Goal: Transaction & Acquisition: Purchase product/service

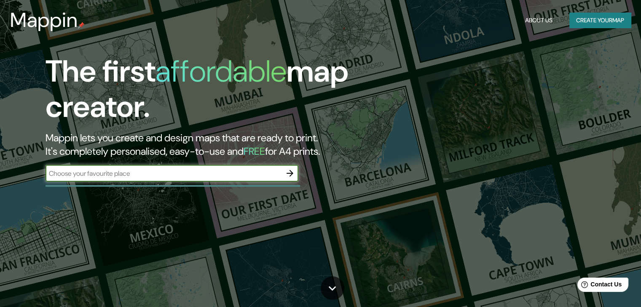
click at [141, 178] on input "text" at bounding box center [163, 174] width 236 height 10
type input "[GEOGRAPHIC_DATA], [GEOGRAPHIC_DATA], [GEOGRAPHIC_DATA]"
click at [291, 169] on icon "button" at bounding box center [290, 173] width 10 height 10
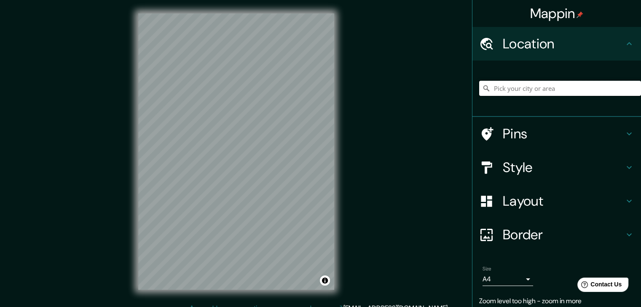
click at [543, 90] on input "Pick your city or area" at bounding box center [560, 88] width 162 height 15
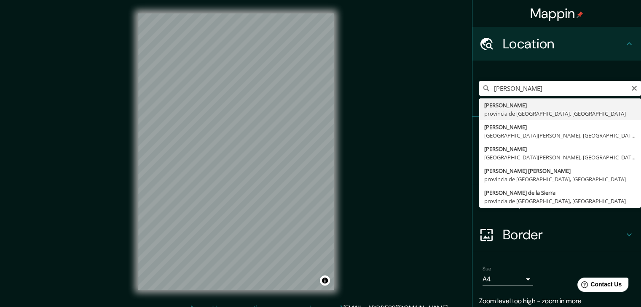
type input "[GEOGRAPHIC_DATA], [GEOGRAPHIC_DATA], [GEOGRAPHIC_DATA]"
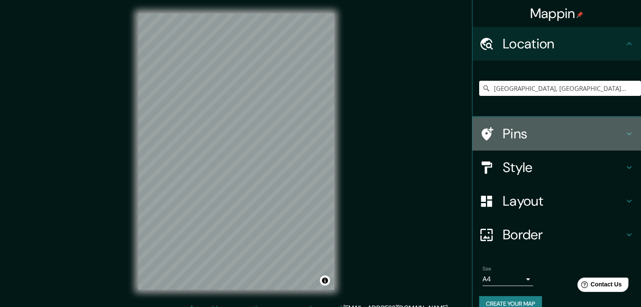
click at [561, 127] on h4 "Pins" at bounding box center [562, 134] width 121 height 17
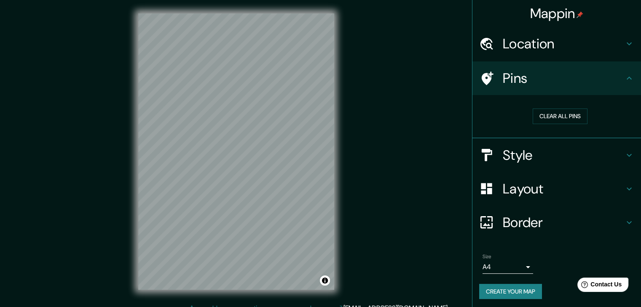
click at [526, 150] on h4 "Style" at bounding box center [562, 155] width 121 height 17
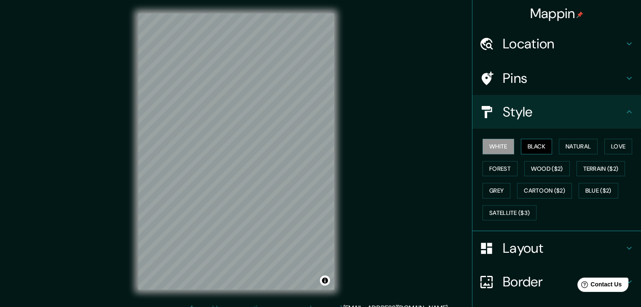
click at [532, 147] on button "Black" at bounding box center [537, 147] width 32 height 16
click at [568, 145] on button "Natural" at bounding box center [577, 147] width 39 height 16
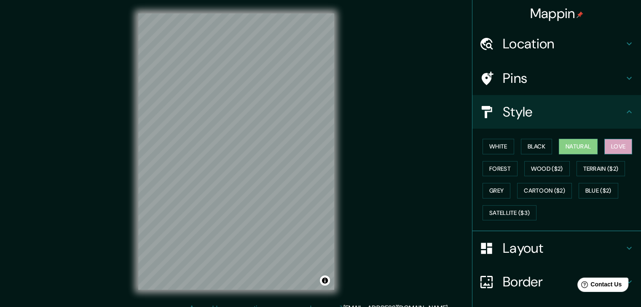
click at [607, 144] on button "Love" at bounding box center [618, 147] width 28 height 16
click at [482, 163] on button "Forest" at bounding box center [499, 169] width 35 height 16
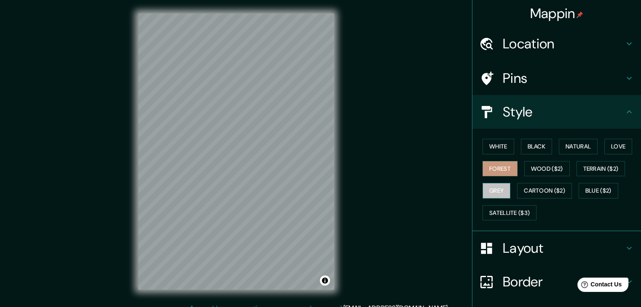
click at [494, 189] on button "Grey" at bounding box center [496, 191] width 28 height 16
click at [500, 146] on button "White" at bounding box center [498, 147] width 32 height 16
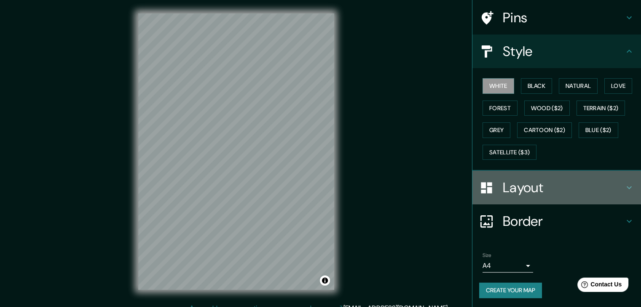
click at [530, 187] on h4 "Layout" at bounding box center [562, 187] width 121 height 17
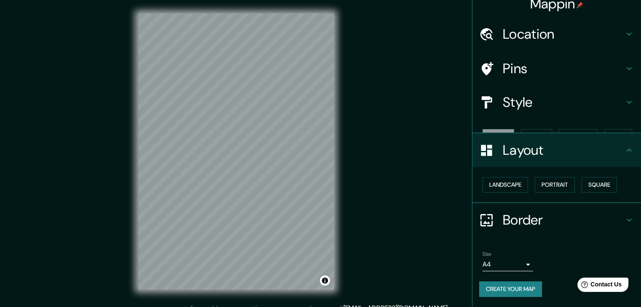
scroll to position [0, 0]
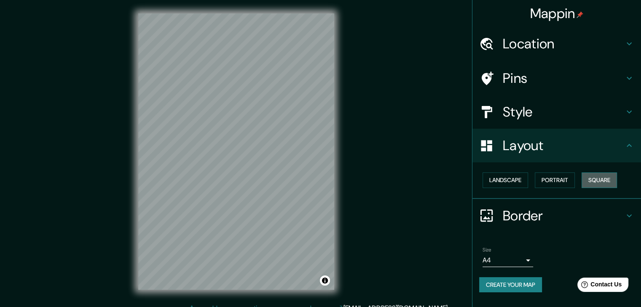
click at [605, 176] on button "Square" at bounding box center [598, 181] width 35 height 16
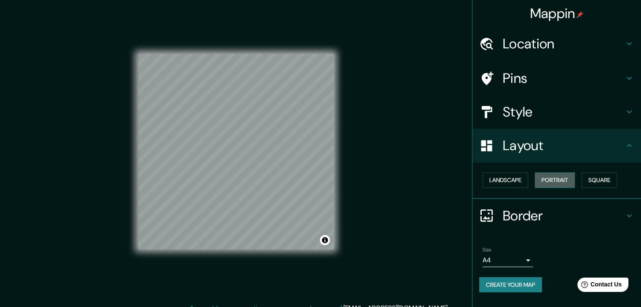
click at [554, 181] on button "Portrait" at bounding box center [554, 181] width 40 height 16
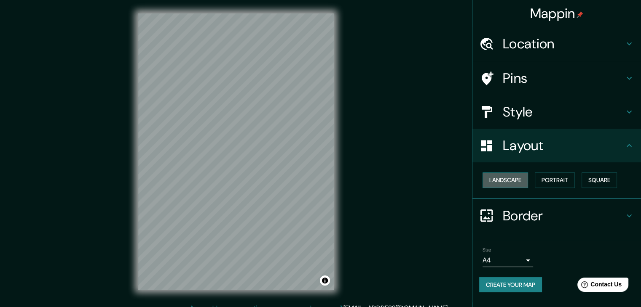
click at [515, 184] on button "Landscape" at bounding box center [504, 181] width 45 height 16
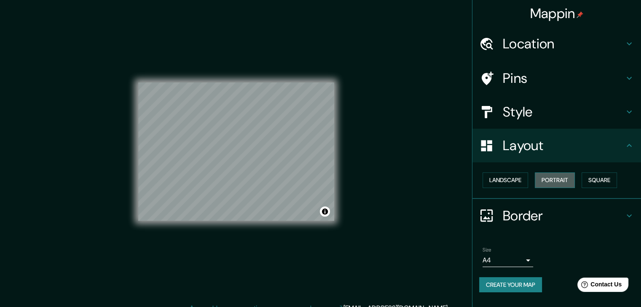
click at [560, 178] on button "Portrait" at bounding box center [554, 181] width 40 height 16
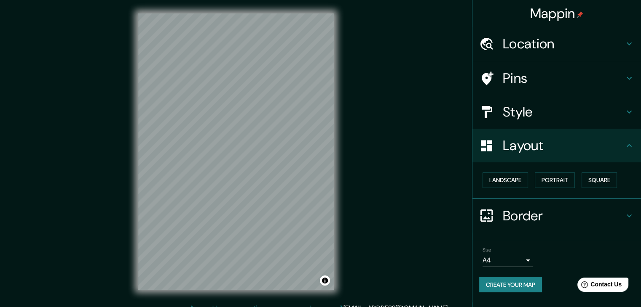
click at [580, 177] on div "Landscape [GEOGRAPHIC_DATA]" at bounding box center [560, 180] width 162 height 22
click at [598, 185] on button "Square" at bounding box center [598, 181] width 35 height 16
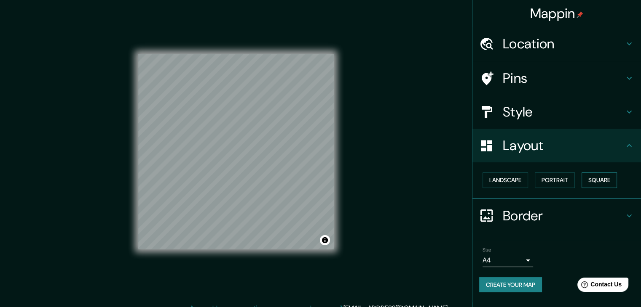
click at [597, 182] on button "Square" at bounding box center [598, 181] width 35 height 16
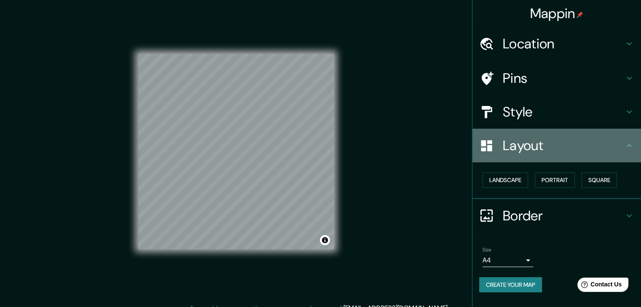
click at [577, 152] on h4 "Layout" at bounding box center [562, 145] width 121 height 17
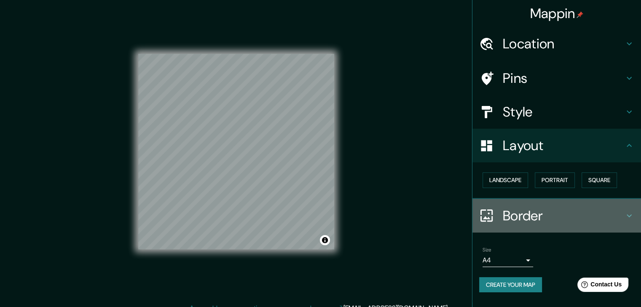
click at [524, 212] on h4 "Border" at bounding box center [562, 216] width 121 height 17
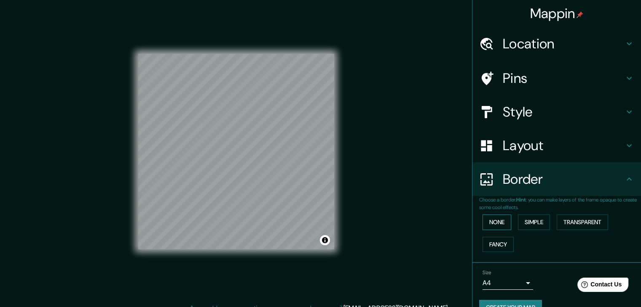
click at [499, 218] on button "None" at bounding box center [496, 223] width 29 height 16
click at [530, 222] on button "Simple" at bounding box center [534, 223] width 32 height 16
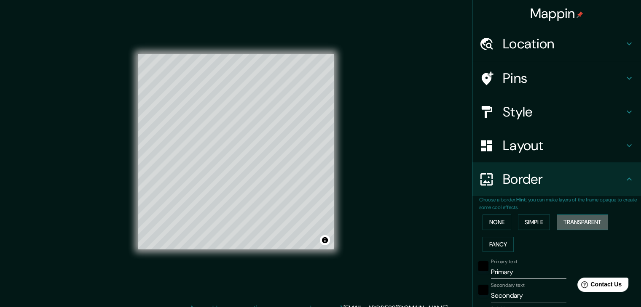
click at [577, 219] on button "Transparent" at bounding box center [581, 223] width 51 height 16
click at [506, 241] on button "Fancy" at bounding box center [497, 245] width 31 height 16
click at [486, 223] on button "None" at bounding box center [496, 223] width 29 height 16
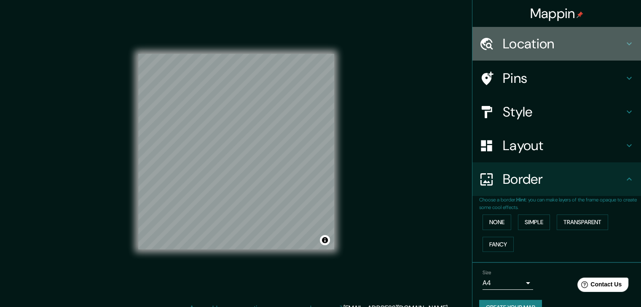
click at [517, 48] on h4 "Location" at bounding box center [562, 43] width 121 height 17
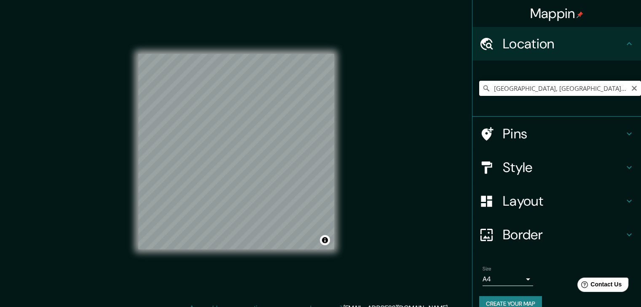
click at [593, 89] on input "[GEOGRAPHIC_DATA], [GEOGRAPHIC_DATA], [GEOGRAPHIC_DATA]" at bounding box center [560, 88] width 162 height 15
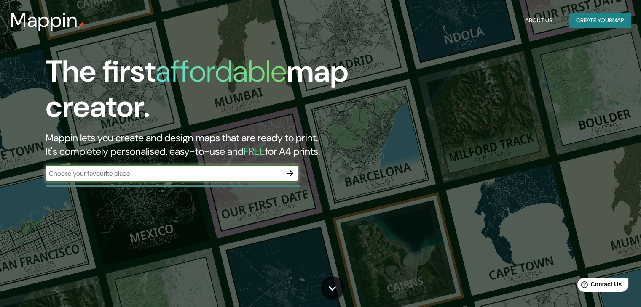
click at [148, 171] on input "text" at bounding box center [163, 174] width 236 height 10
type input "españa"
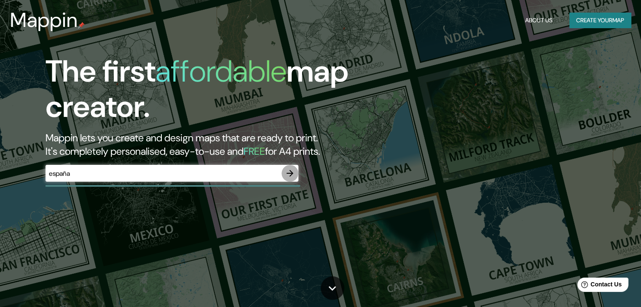
click at [286, 178] on icon "button" at bounding box center [290, 173] width 10 height 10
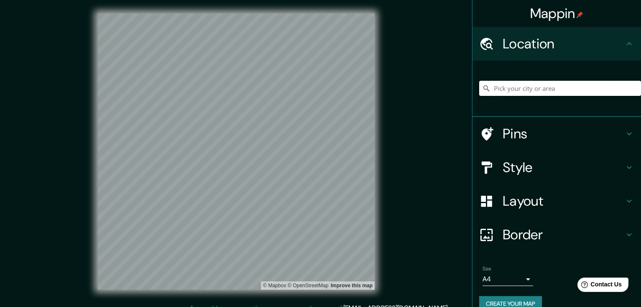
click at [529, 85] on input "Pick your city or area" at bounding box center [560, 88] width 162 height 15
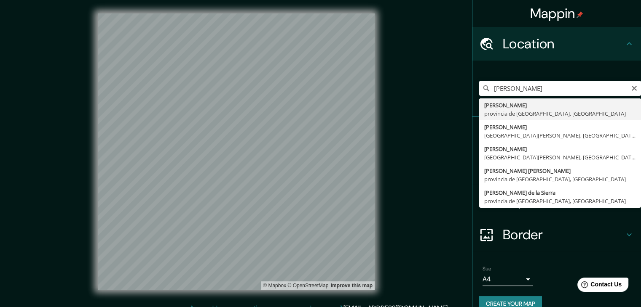
type input "[GEOGRAPHIC_DATA], [GEOGRAPHIC_DATA], [GEOGRAPHIC_DATA]"
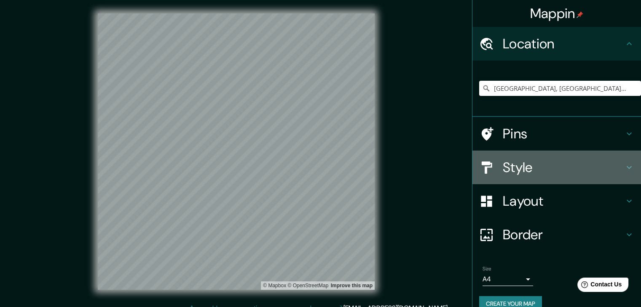
click at [546, 170] on h4 "Style" at bounding box center [562, 167] width 121 height 17
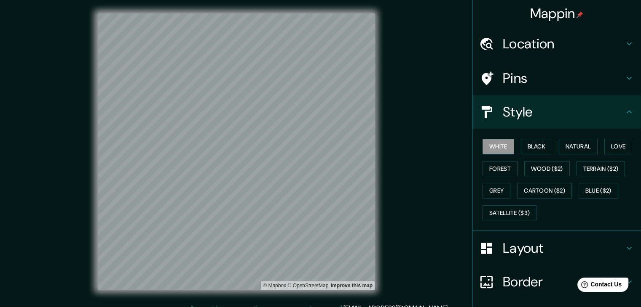
click at [517, 75] on h4 "Pins" at bounding box center [562, 78] width 121 height 17
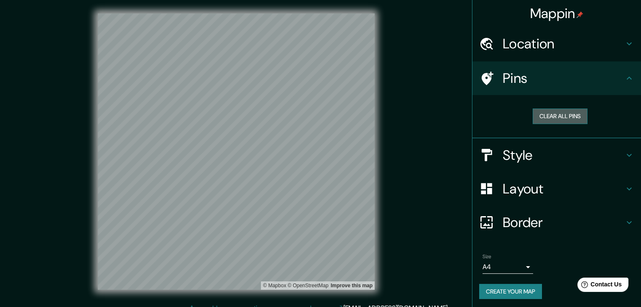
click at [552, 118] on button "Clear all pins" at bounding box center [559, 117] width 55 height 16
drag, startPoint x: 554, startPoint y: 123, endPoint x: 494, endPoint y: 137, distance: 60.9
click at [495, 137] on div "Clear all pins" at bounding box center [556, 116] width 168 height 43
click at [563, 110] on button "Clear all pins" at bounding box center [559, 117] width 55 height 16
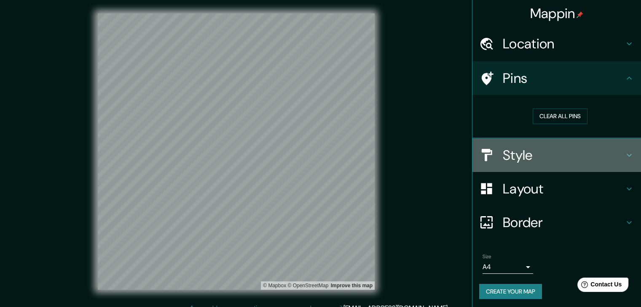
click at [504, 157] on h4 "Style" at bounding box center [562, 155] width 121 height 17
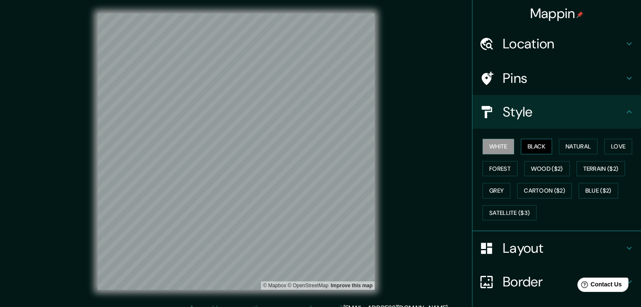
click at [535, 147] on button "Black" at bounding box center [537, 147] width 32 height 16
click at [567, 147] on button "Natural" at bounding box center [577, 147] width 39 height 16
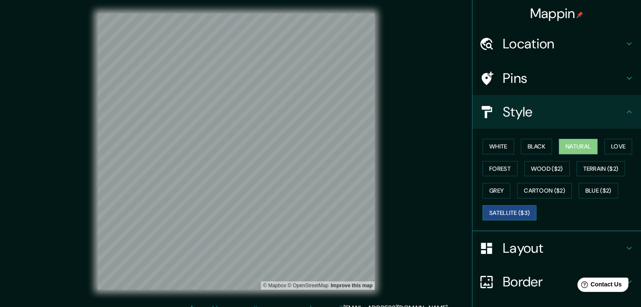
scroll to position [61, 0]
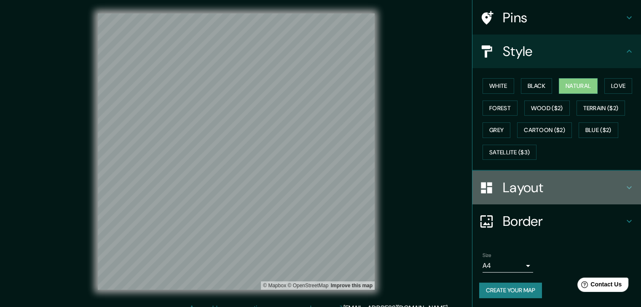
click at [527, 188] on h4 "Layout" at bounding box center [562, 187] width 121 height 17
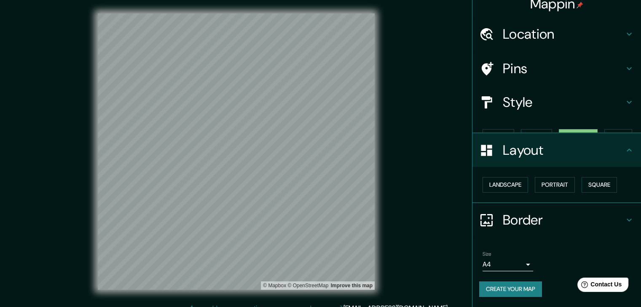
scroll to position [0, 0]
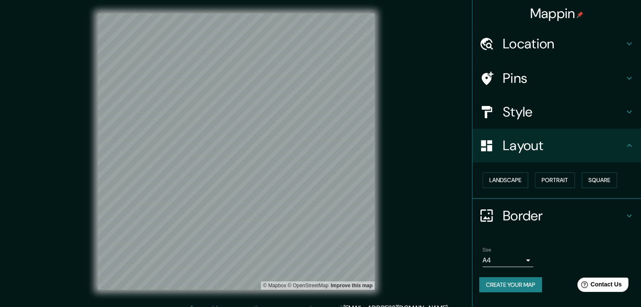
click at [550, 151] on h4 "Layout" at bounding box center [562, 145] width 121 height 17
click at [549, 114] on h4 "Style" at bounding box center [562, 112] width 121 height 17
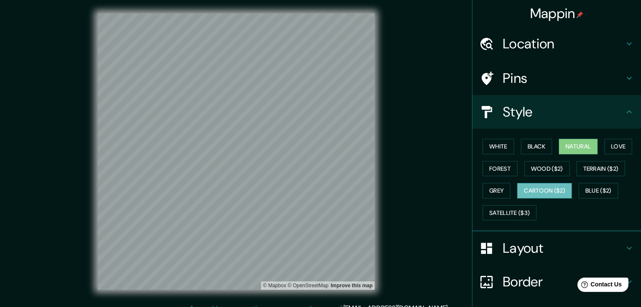
click at [529, 185] on button "Cartoon ($2)" at bounding box center [544, 191] width 55 height 16
click at [485, 189] on button "Grey" at bounding box center [496, 191] width 28 height 16
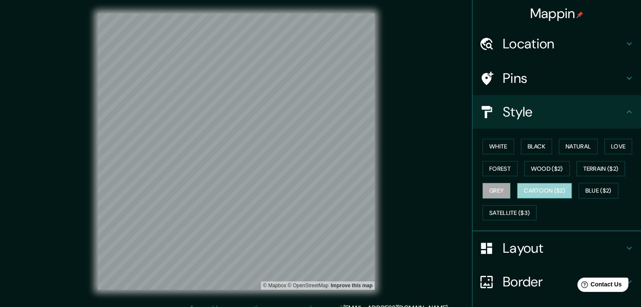
click at [542, 191] on button "Cartoon ($2)" at bounding box center [544, 191] width 55 height 16
click at [610, 169] on button "Terrain ($2)" at bounding box center [600, 169] width 49 height 16
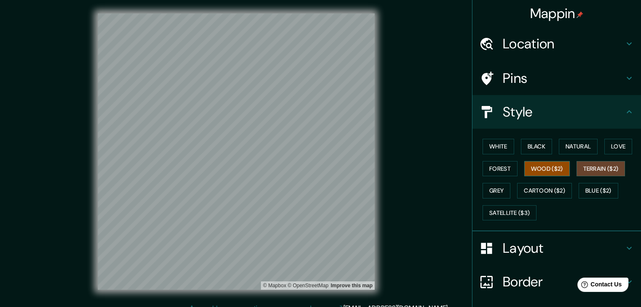
click at [550, 161] on button "Wood ($2)" at bounding box center [546, 169] width 45 height 16
click at [485, 167] on button "Forest" at bounding box center [499, 169] width 35 height 16
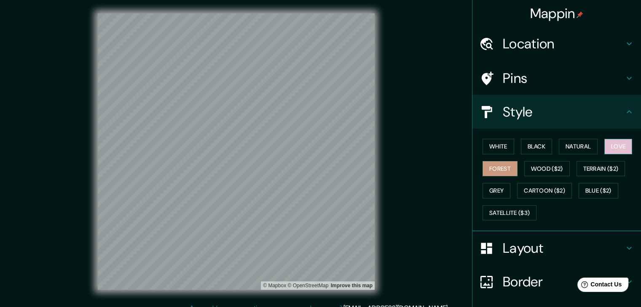
click at [609, 144] on button "Love" at bounding box center [618, 147] width 28 height 16
click at [567, 144] on button "Natural" at bounding box center [577, 147] width 39 height 16
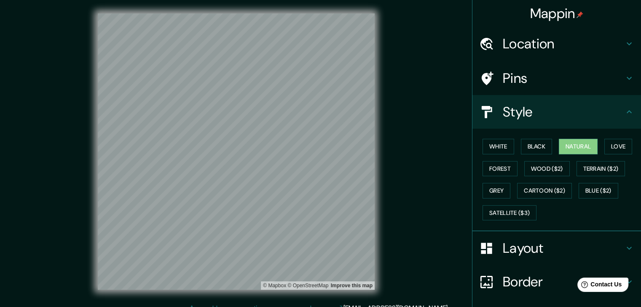
scroll to position [61, 0]
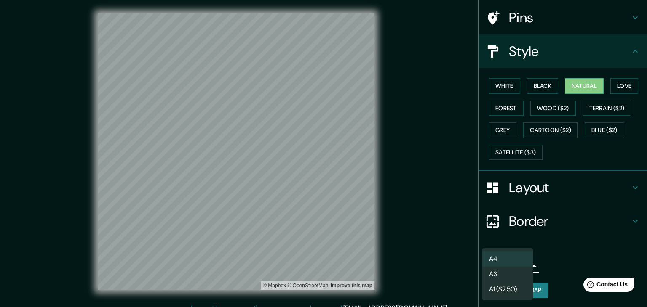
click at [503, 267] on body "Mappin Location [GEOGRAPHIC_DATA], [GEOGRAPHIC_DATA], [GEOGRAPHIC_DATA] Pins St…" at bounding box center [323, 153] width 647 height 307
click at [506, 258] on li "A4" at bounding box center [507, 259] width 51 height 15
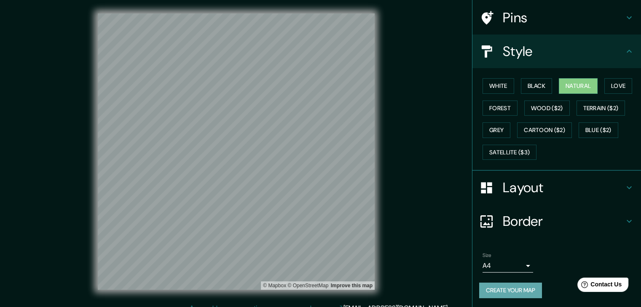
click at [509, 289] on button "Create your map" at bounding box center [510, 291] width 63 height 16
click at [510, 293] on div "Create your map" at bounding box center [556, 291] width 155 height 16
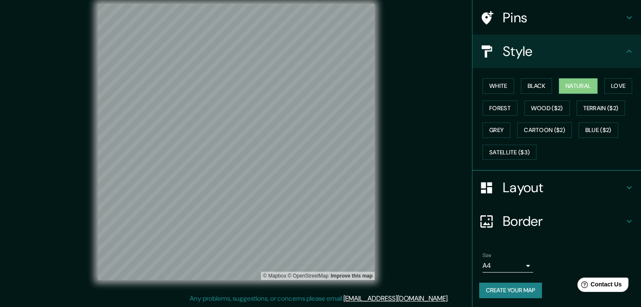
scroll to position [0, 0]
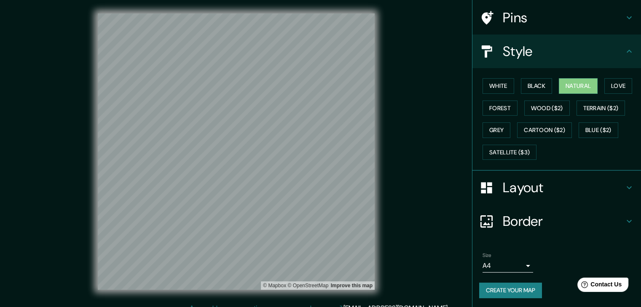
click at [498, 289] on button "Create your map" at bounding box center [510, 291] width 63 height 16
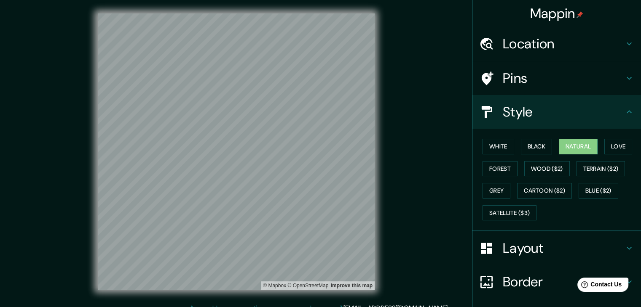
scroll to position [61, 0]
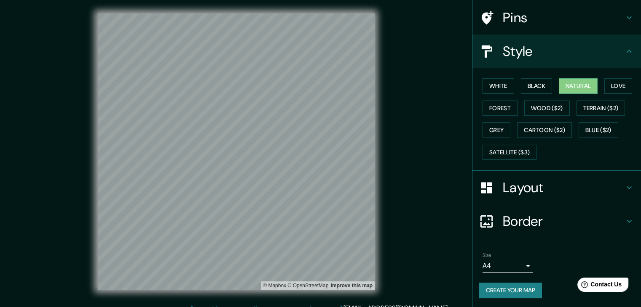
click at [517, 264] on body "Mappin Location [GEOGRAPHIC_DATA], [GEOGRAPHIC_DATA], [GEOGRAPHIC_DATA] Pins St…" at bounding box center [320, 153] width 641 height 307
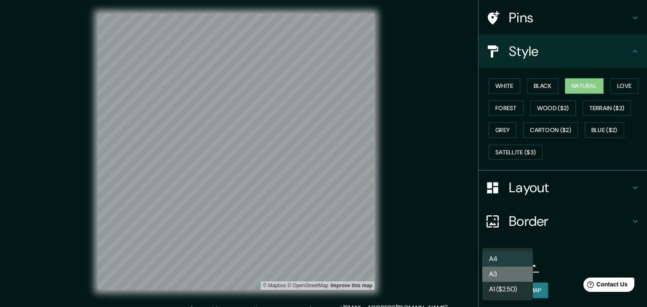
click at [505, 270] on li "A3" at bounding box center [507, 274] width 51 height 15
type input "a4"
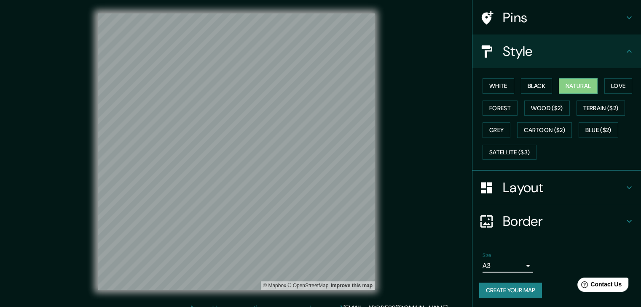
click at [513, 292] on button "Create your map" at bounding box center [510, 291] width 63 height 16
click at [511, 24] on h4 "Pins" at bounding box center [562, 17] width 121 height 17
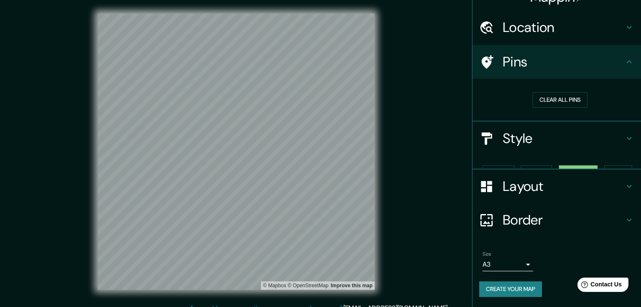
scroll to position [2, 0]
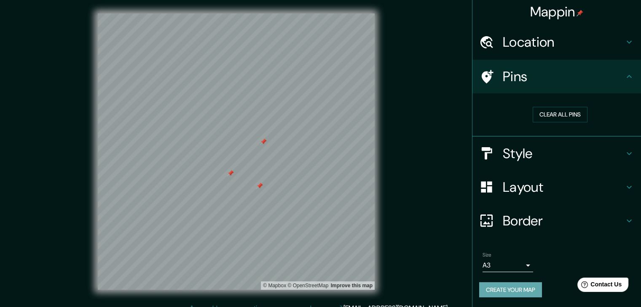
click at [488, 291] on button "Create your map" at bounding box center [510, 291] width 63 height 16
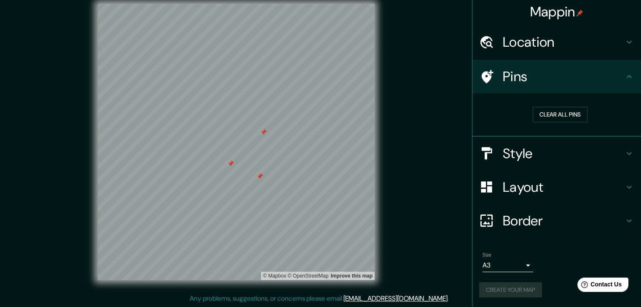
scroll to position [0, 0]
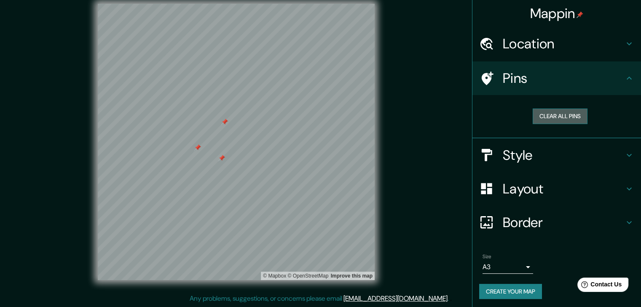
click at [533, 115] on button "Clear all pins" at bounding box center [559, 117] width 55 height 16
